Goal: Check status: Check status

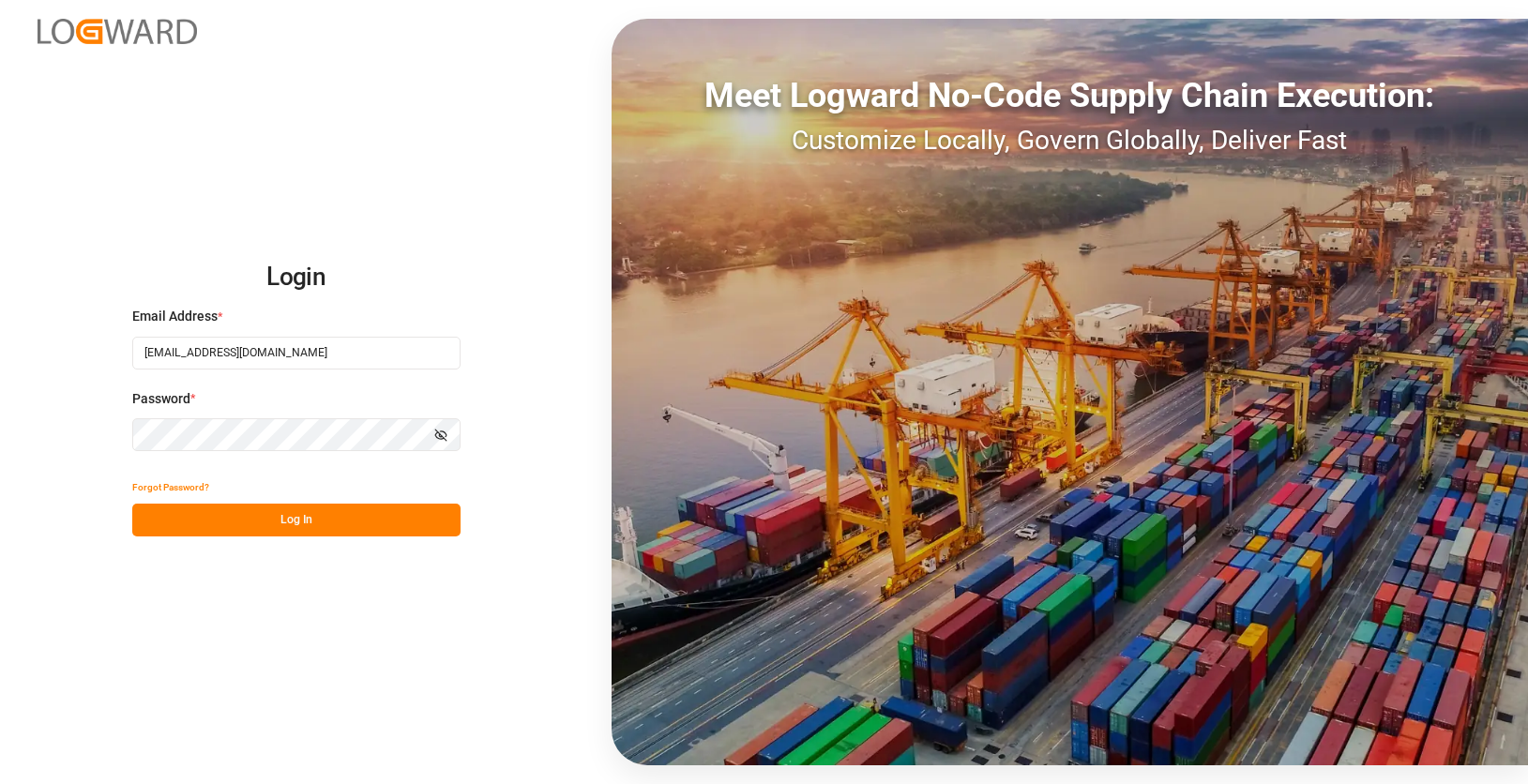
click at [394, 536] on button "Log In" at bounding box center [296, 520] width 328 height 33
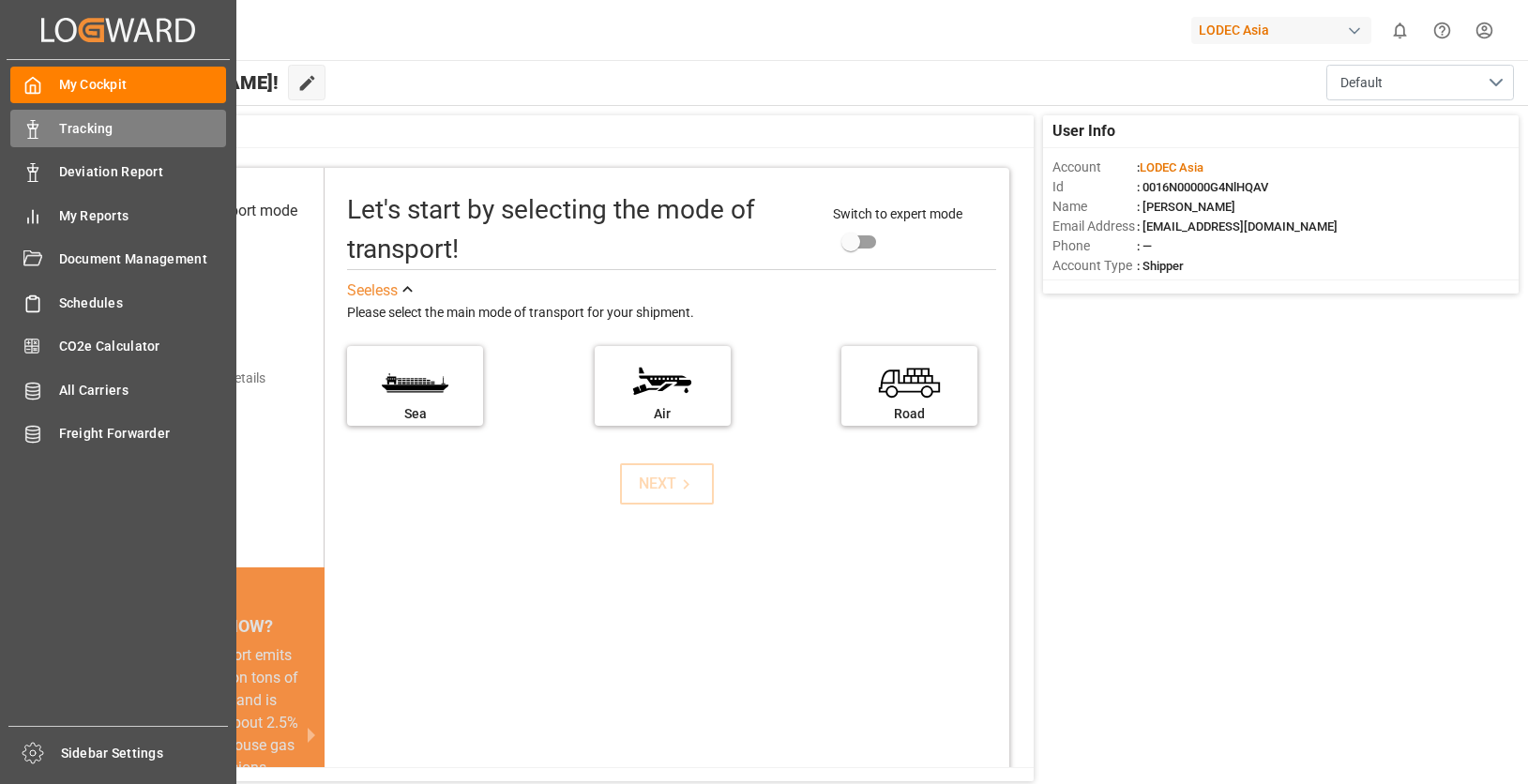
click at [41, 132] on icon at bounding box center [33, 129] width 19 height 19
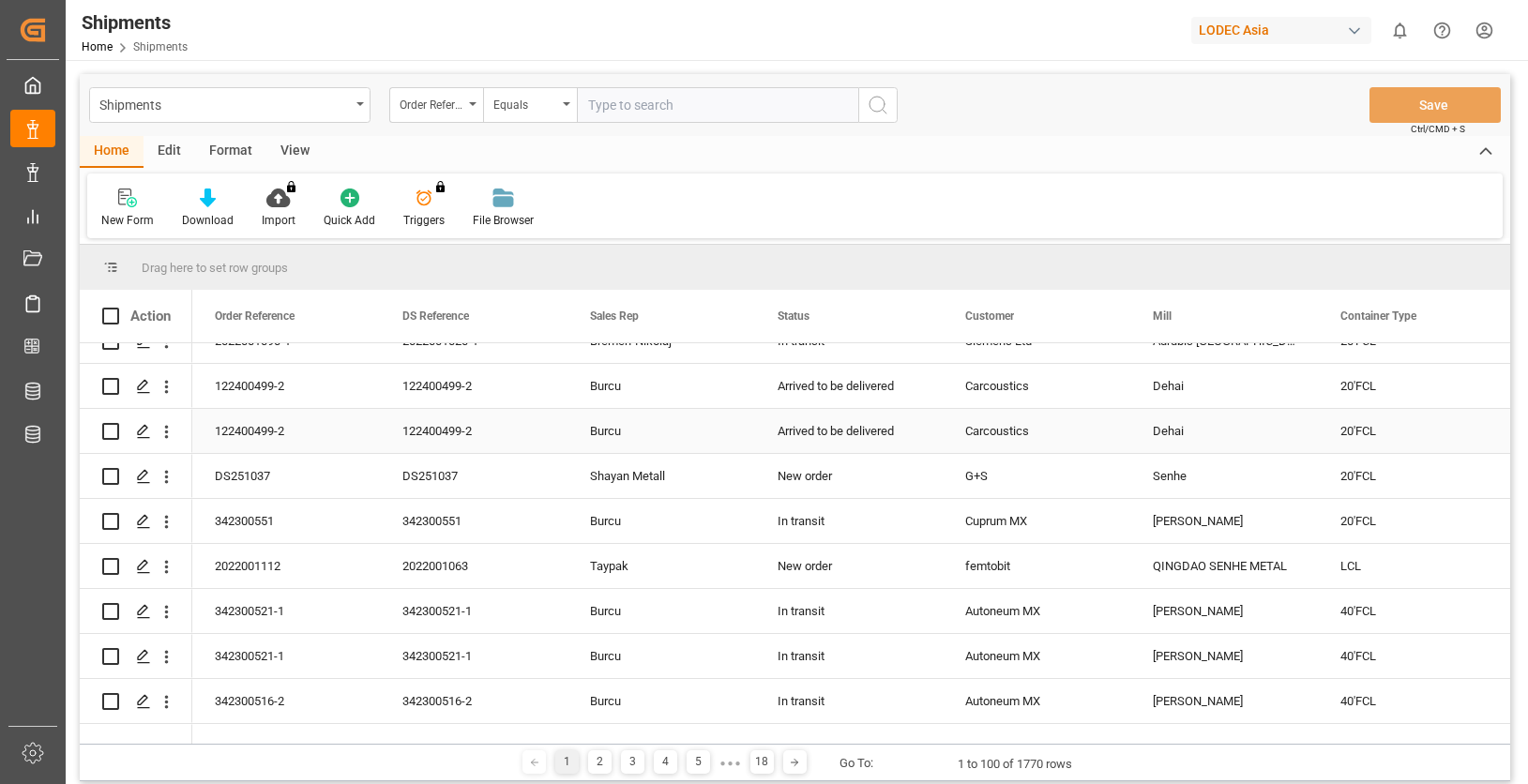
scroll to position [563, 0]
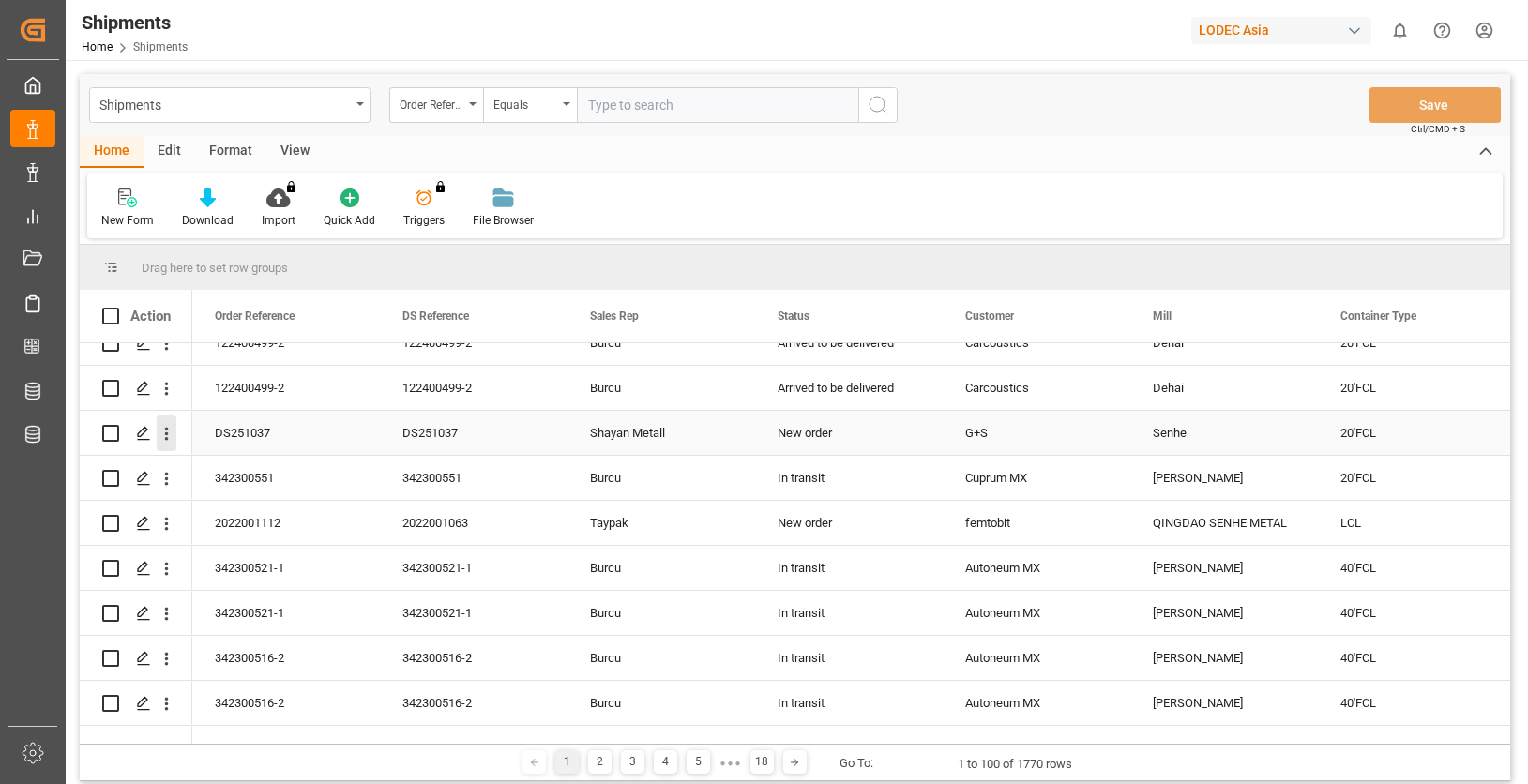
click at [174, 438] on icon "open menu" at bounding box center [167, 434] width 20 height 20
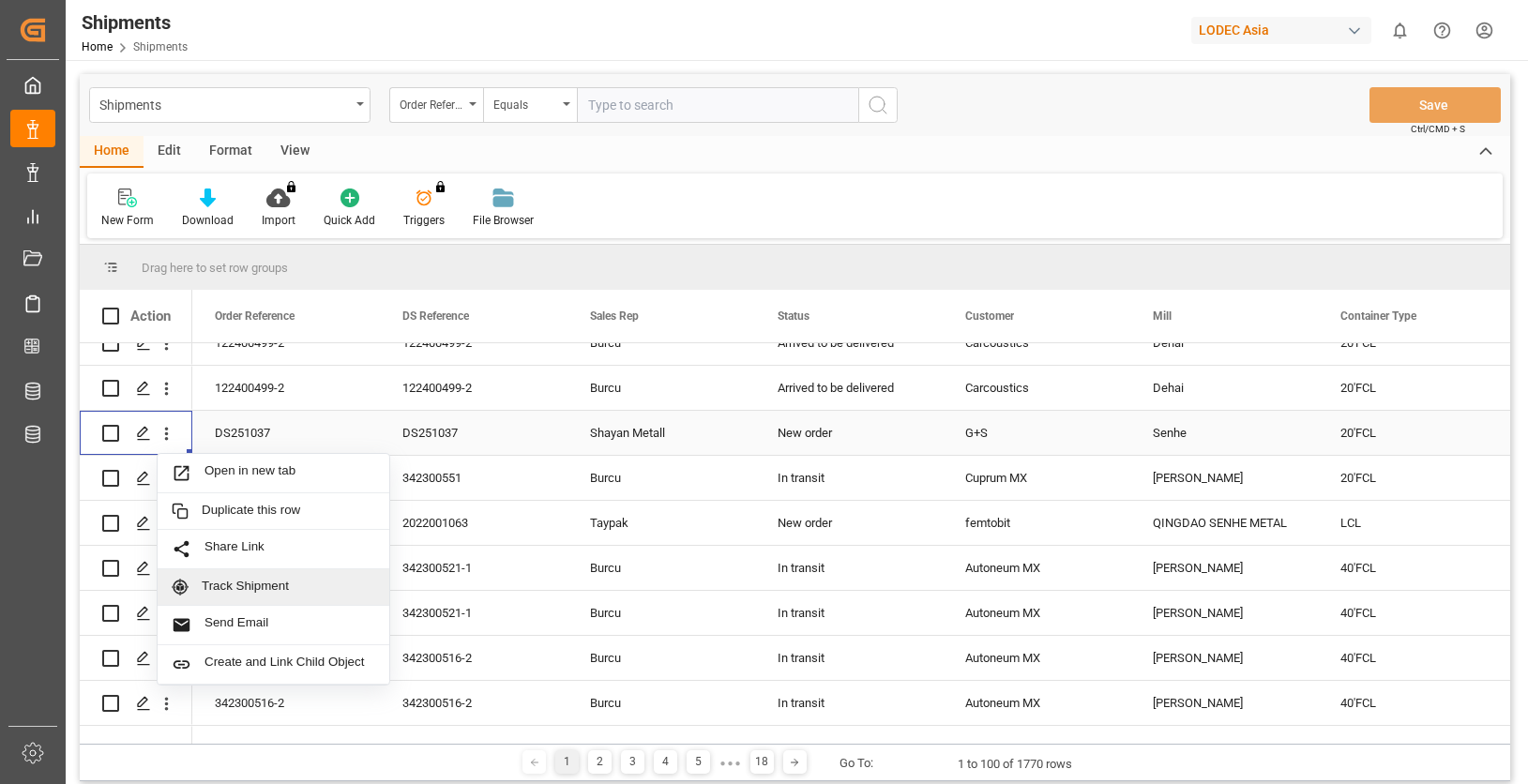
click at [323, 581] on span "Track Shipment" at bounding box center [288, 587] width 174 height 17
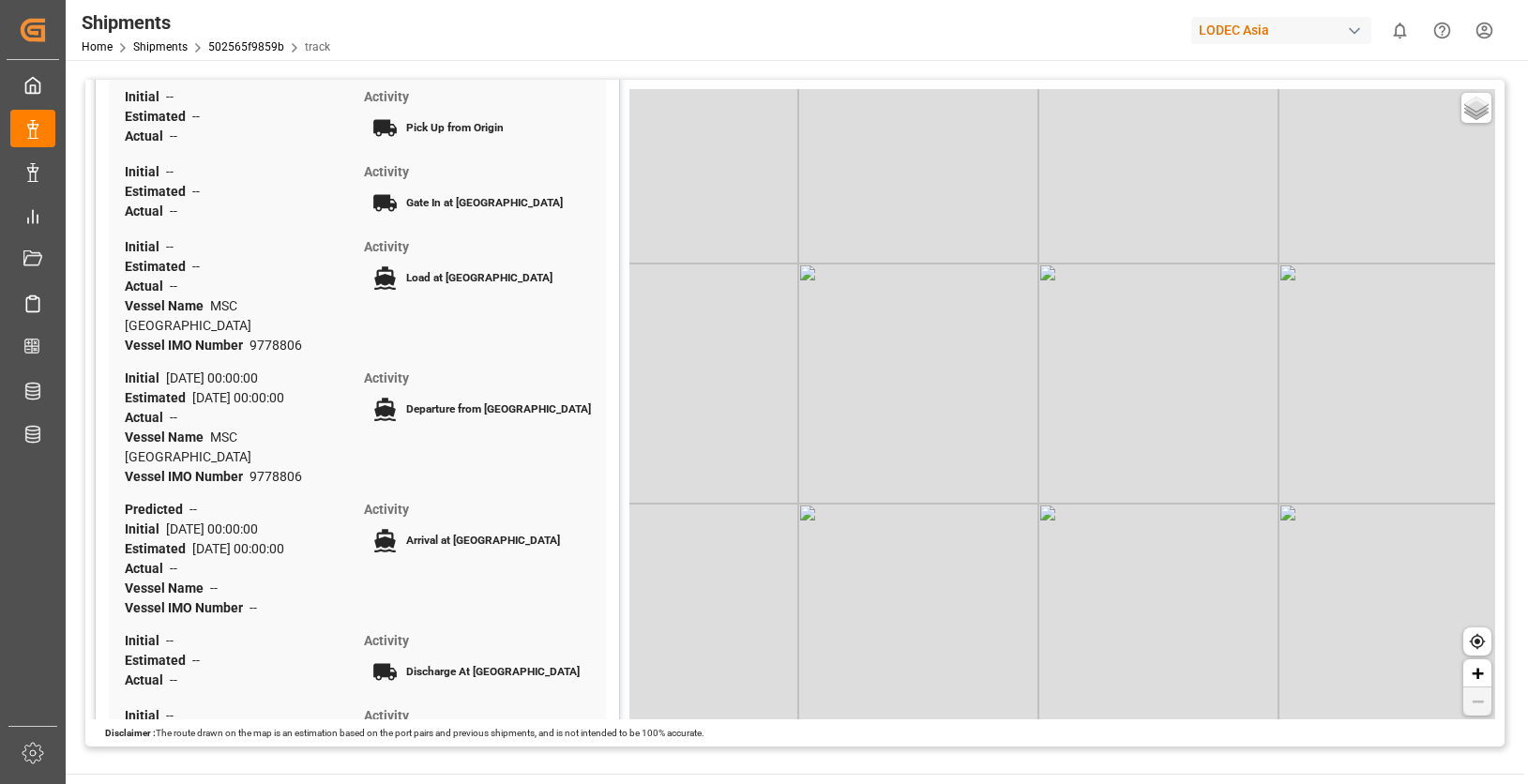
scroll to position [450, 0]
